Goal: Task Accomplishment & Management: Complete application form

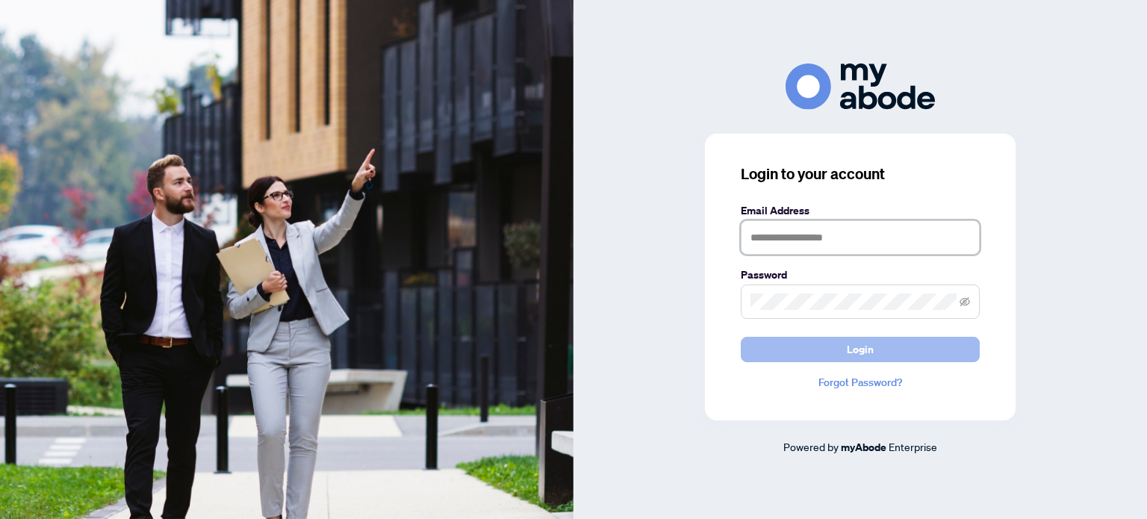
type input "**********"
click at [848, 344] on span "Login" at bounding box center [860, 349] width 27 height 24
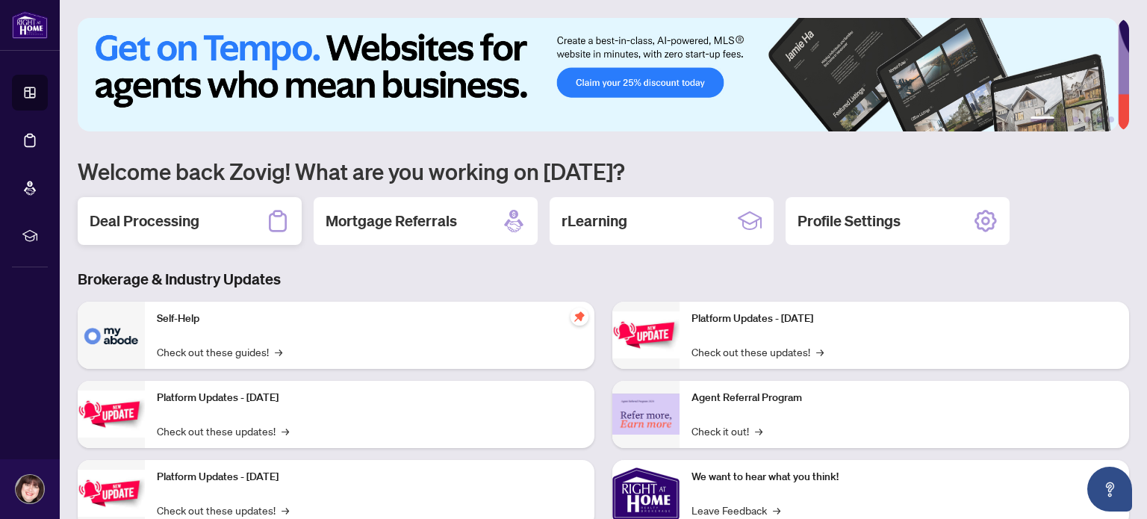
click at [194, 214] on h2 "Deal Processing" at bounding box center [145, 221] width 110 height 21
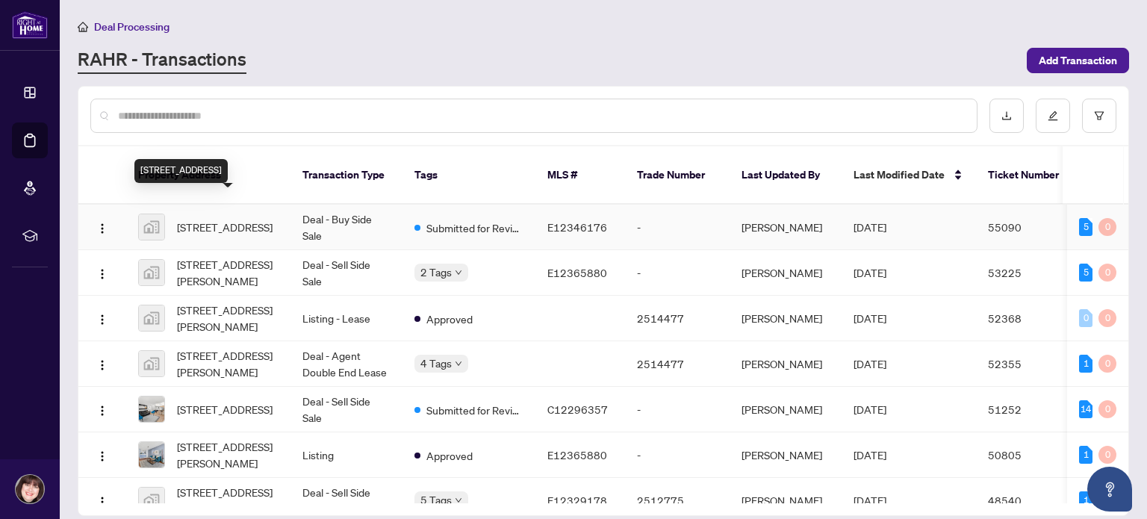
click at [273, 219] on span "[STREET_ADDRESS]" at bounding box center [225, 227] width 96 height 16
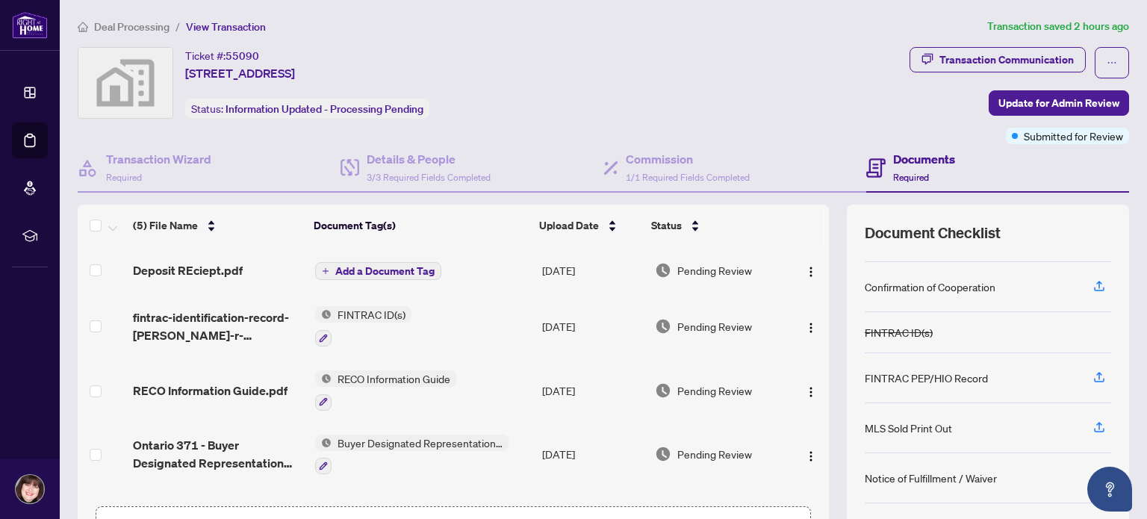
scroll to position [122, 0]
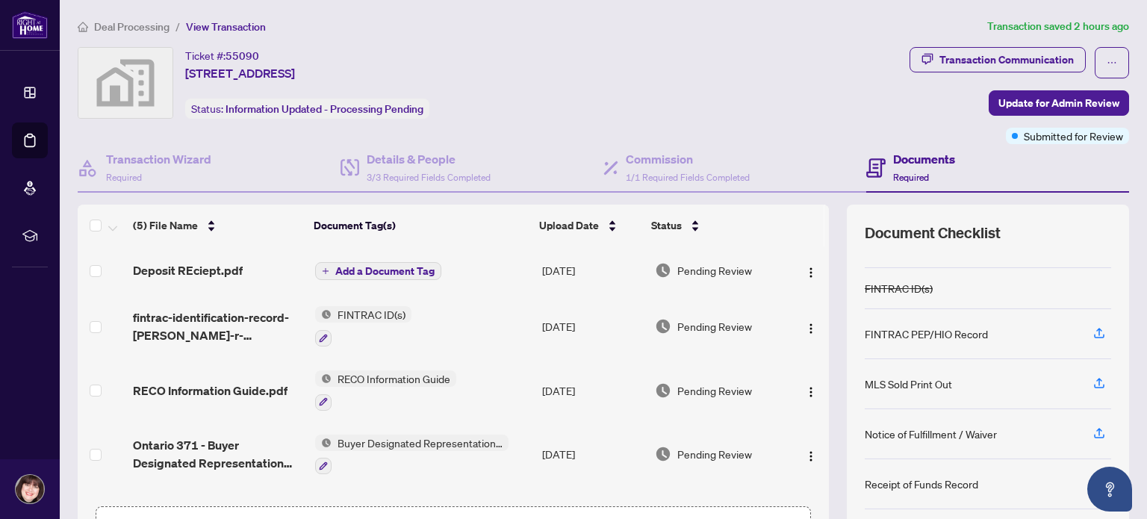
click at [935, 480] on div "Receipt of Funds Record" at bounding box center [921, 484] width 113 height 16
click at [1092, 477] on icon "button" at bounding box center [1098, 482] width 13 height 13
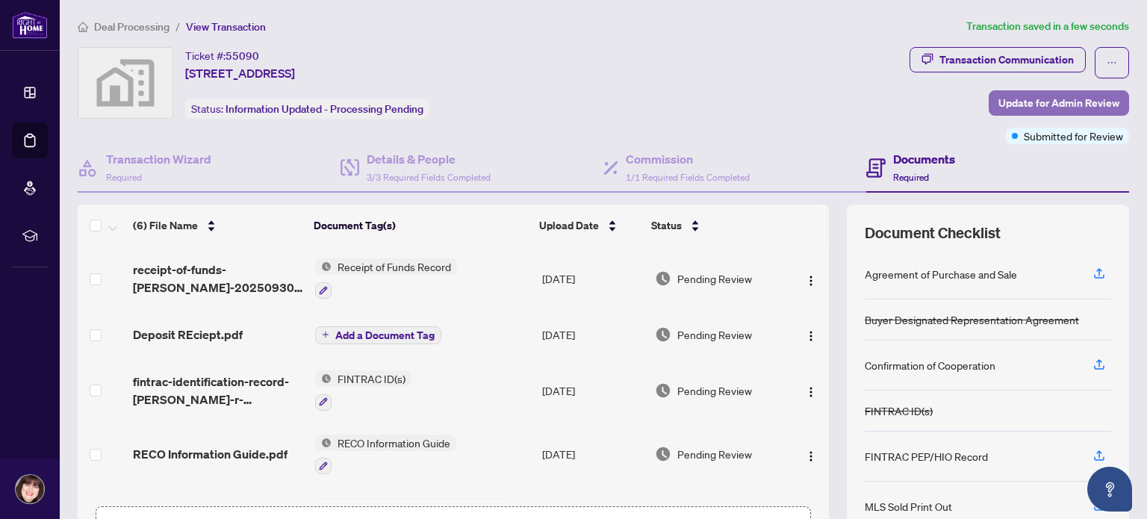
click at [1043, 107] on span "Update for Admin Review" at bounding box center [1058, 103] width 121 height 24
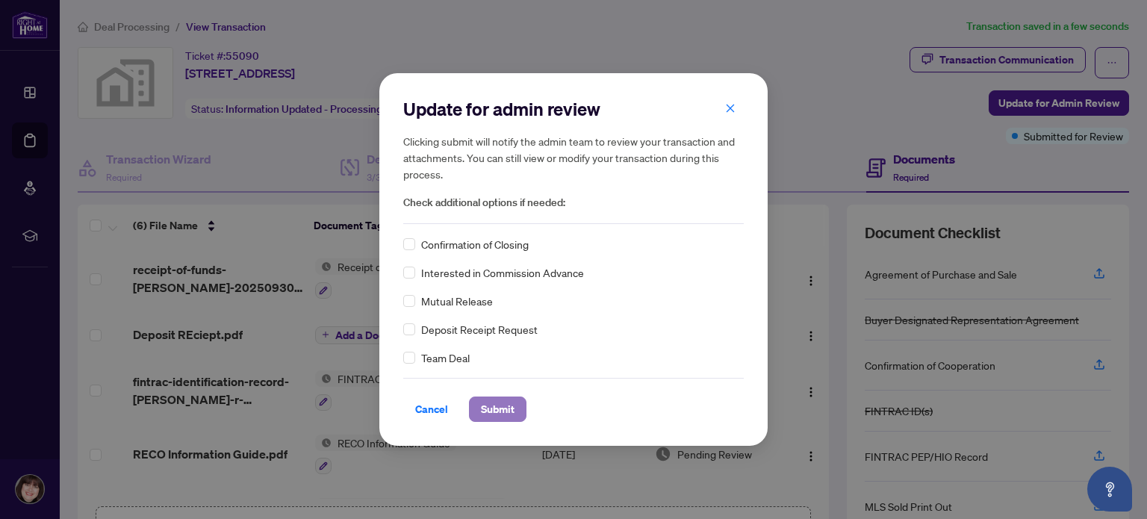
click at [499, 405] on span "Submit" at bounding box center [498, 409] width 34 height 24
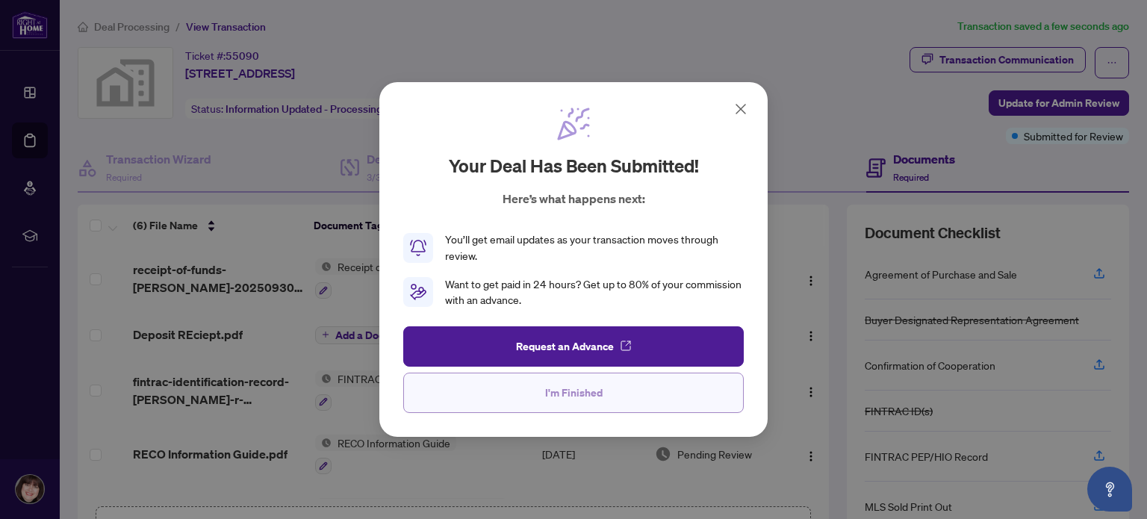
click at [576, 399] on span "I'm Finished" at bounding box center [573, 393] width 57 height 24
